Goal: Check status: Check status

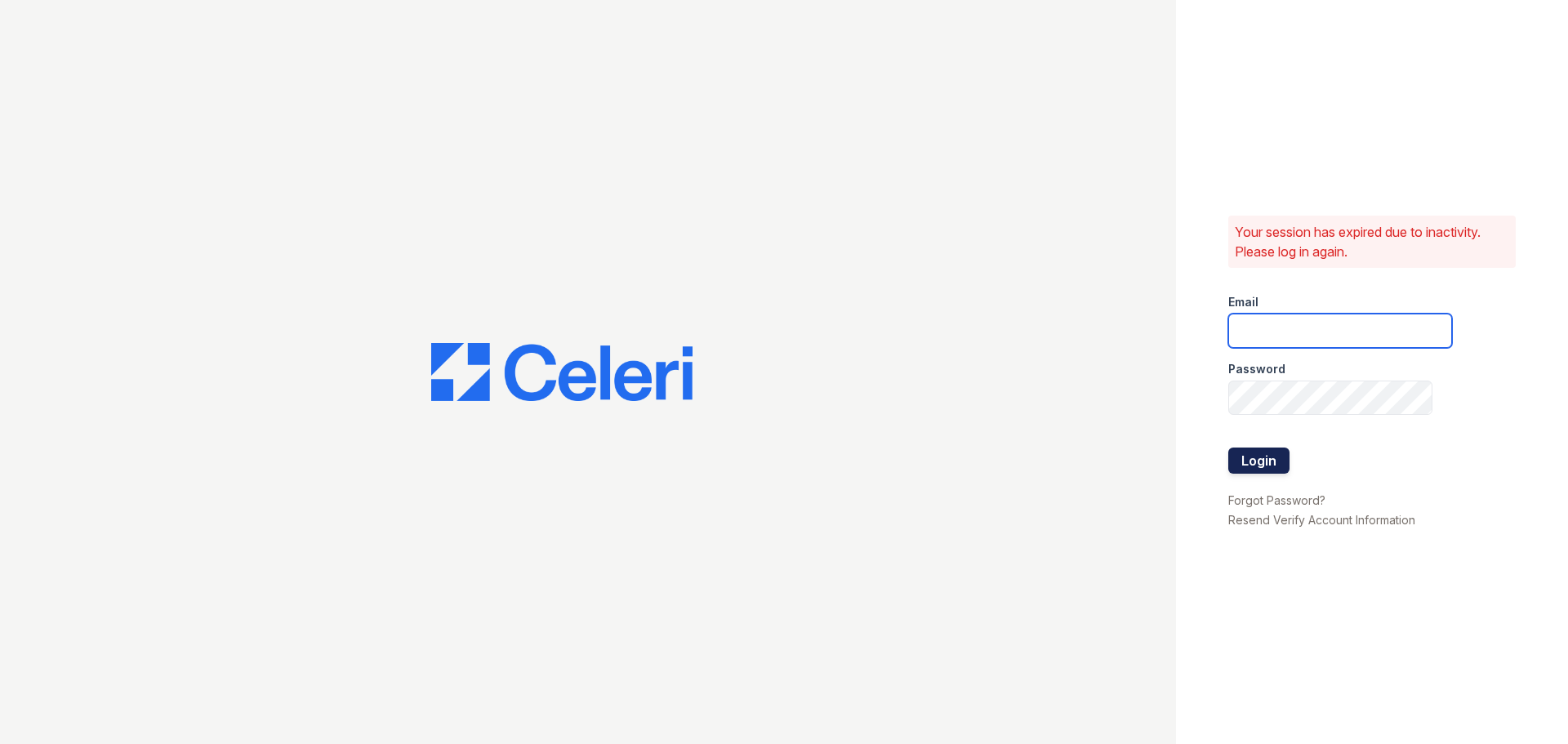
type input "[EMAIL_ADDRESS][DOMAIN_NAME]"
click at [1271, 464] on button "Login" at bounding box center [1258, 461] width 61 height 26
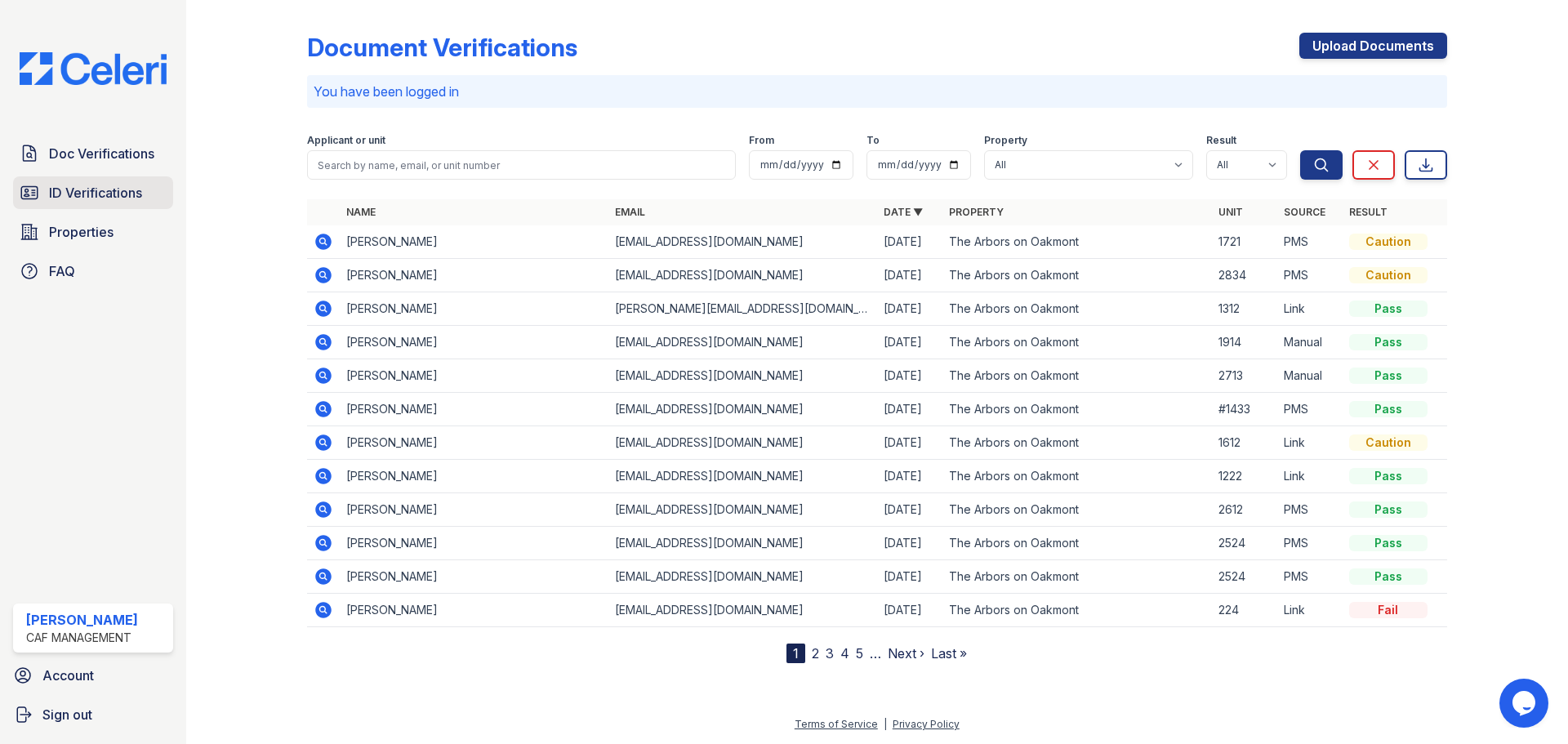
click at [108, 198] on span "ID Verifications" at bounding box center [95, 193] width 93 height 20
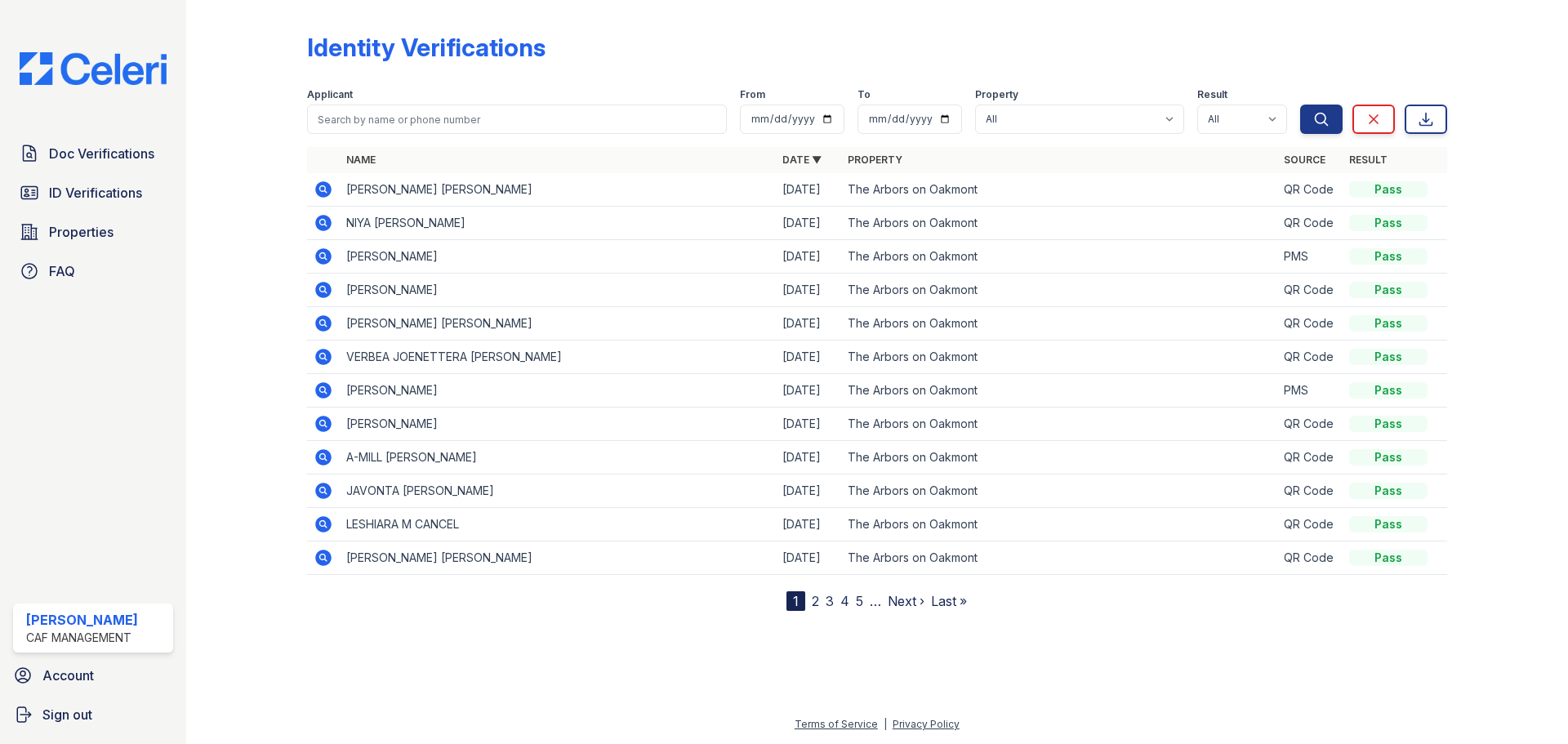
click at [321, 191] on icon at bounding box center [324, 189] width 20 height 20
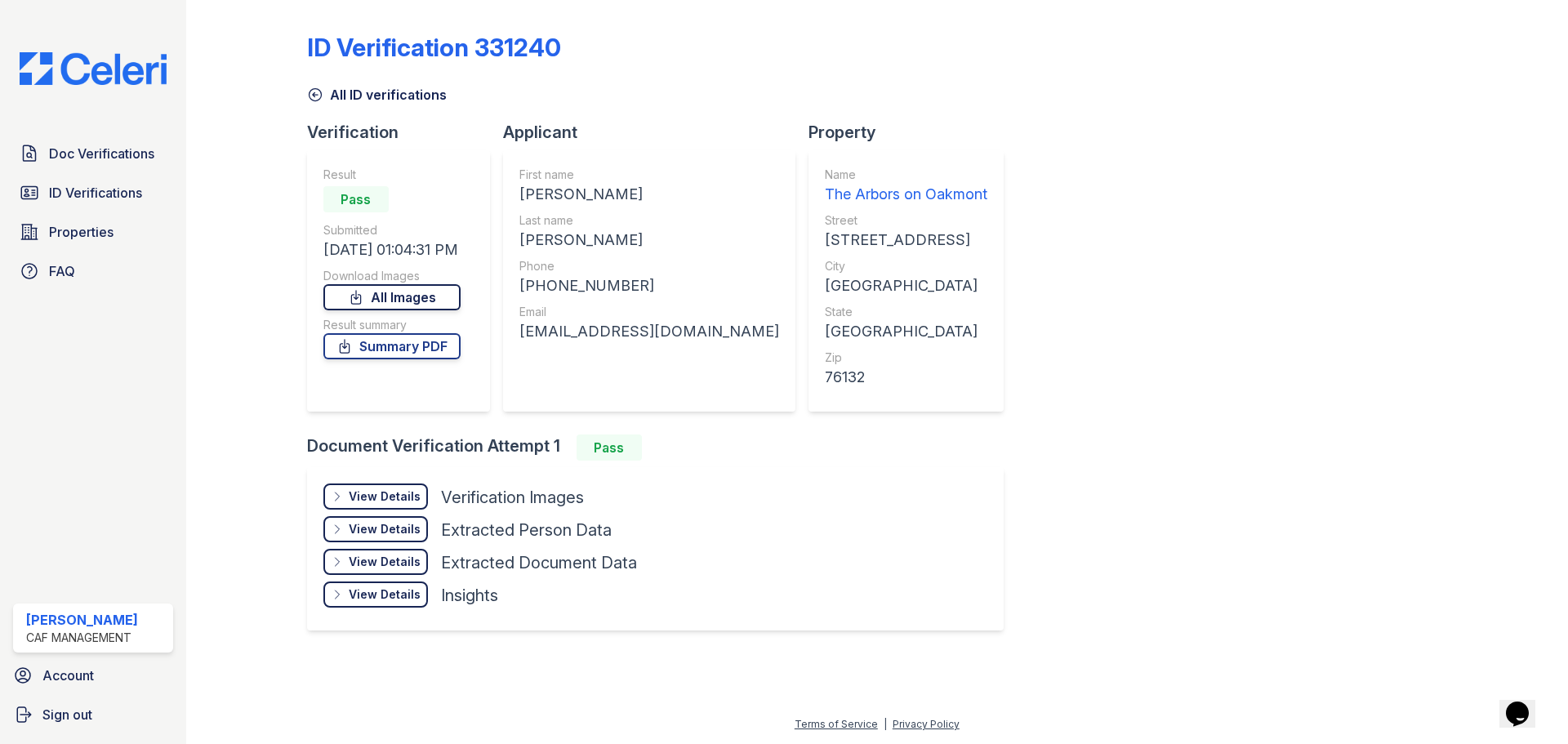
click at [403, 300] on link "All Images" at bounding box center [392, 298] width 137 height 26
